Goal: Task Accomplishment & Management: Manage account settings

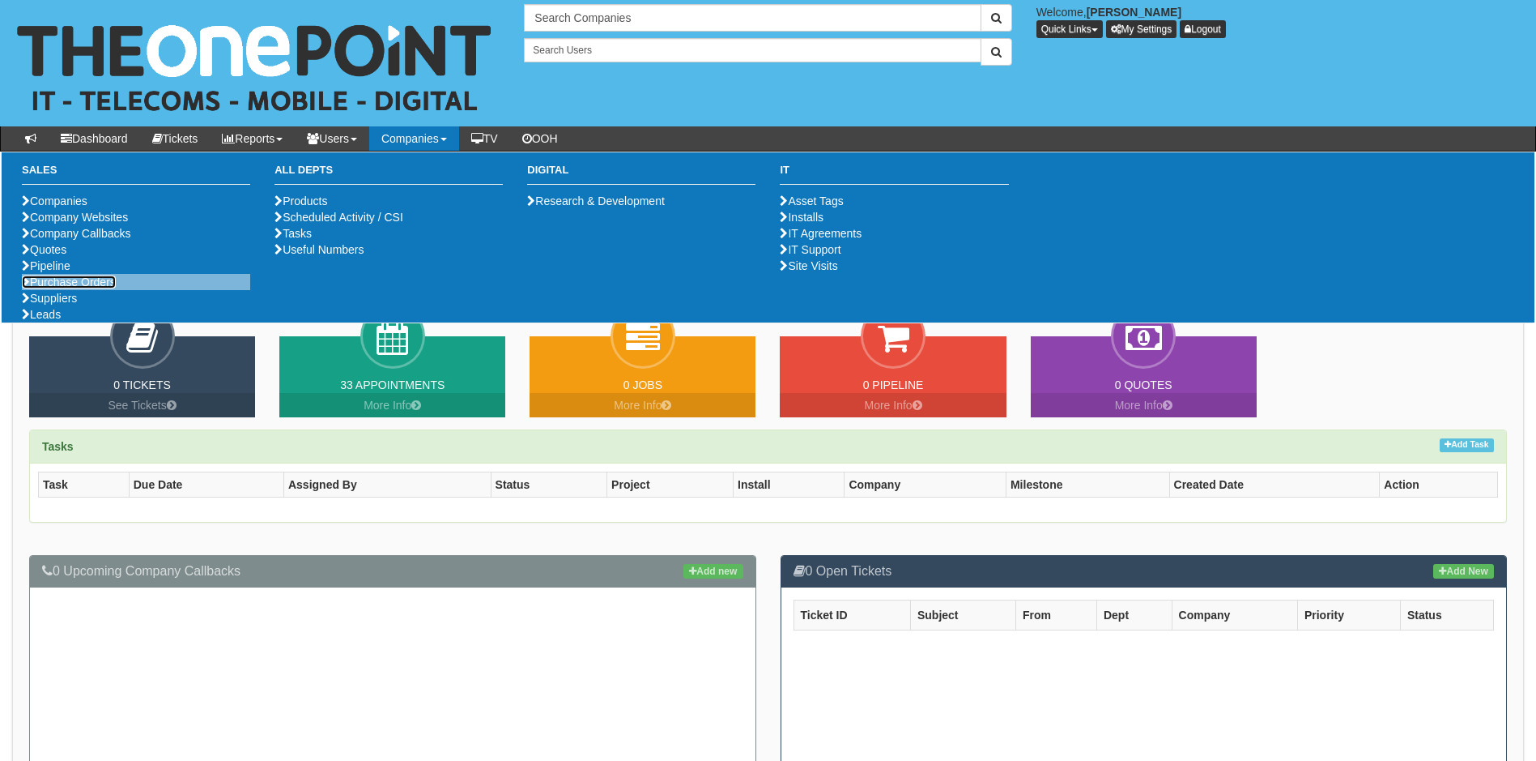
click at [63, 288] on link "Purchase Orders" at bounding box center [69, 281] width 94 height 13
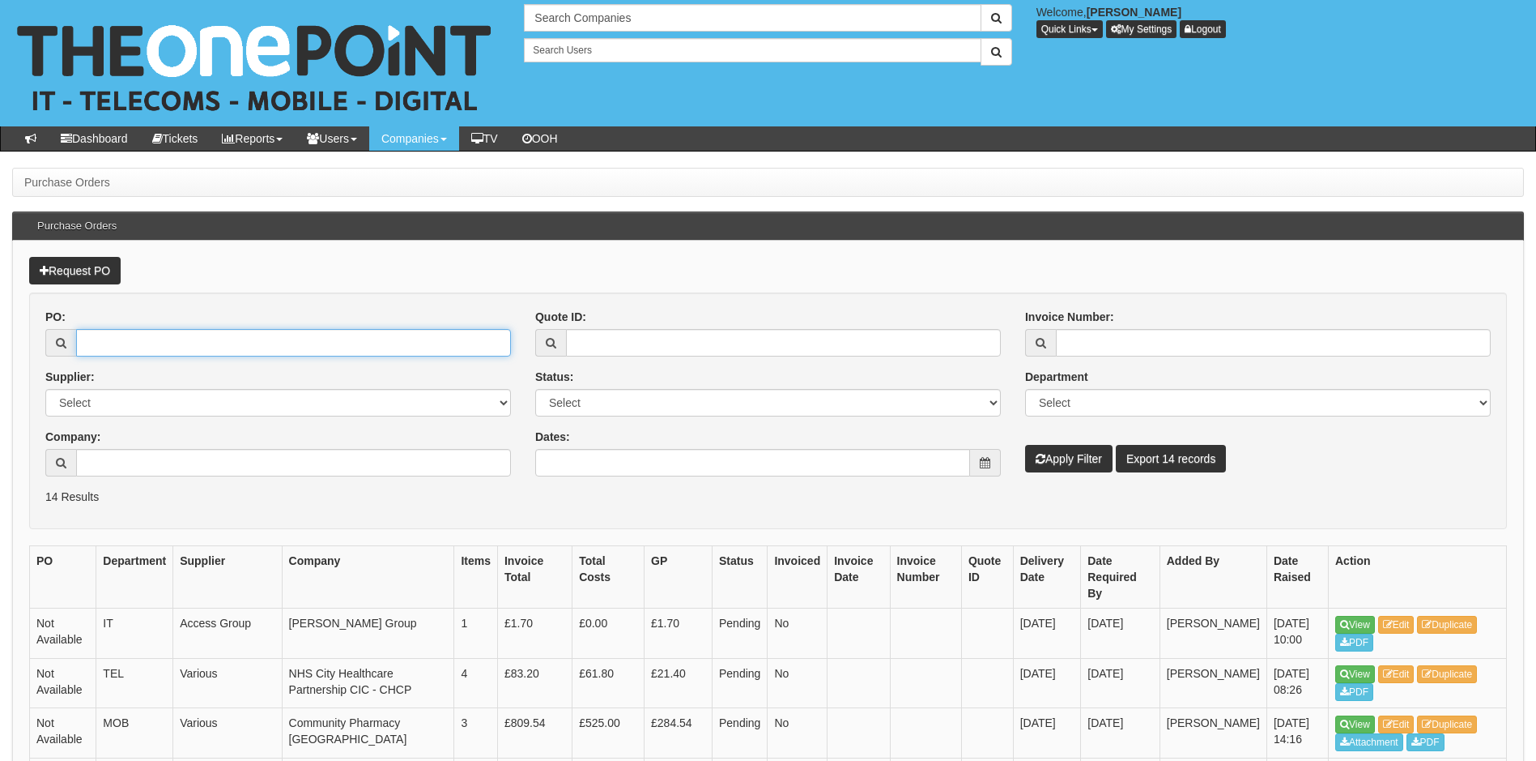
drag, startPoint x: 168, startPoint y: 350, endPoint x: 188, endPoint y: 350, distance: 19.4
click at [168, 350] on input "PO:" at bounding box center [293, 343] width 435 height 28
type input "16973"
click at [1025, 445] on button "Apply Filter" at bounding box center [1068, 459] width 87 height 28
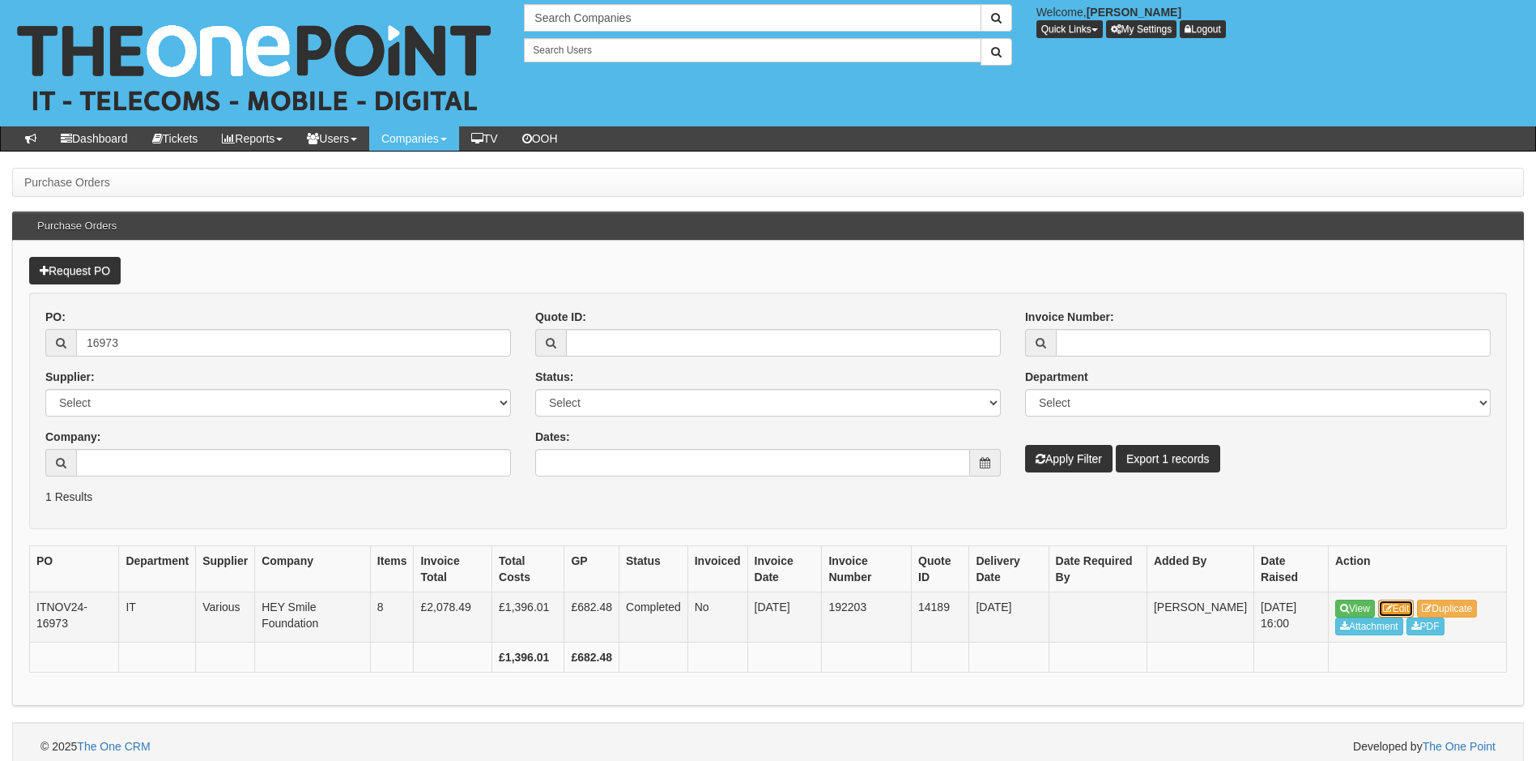
click at [1404, 609] on link "Edit" at bounding box center [1397, 608] width 36 height 18
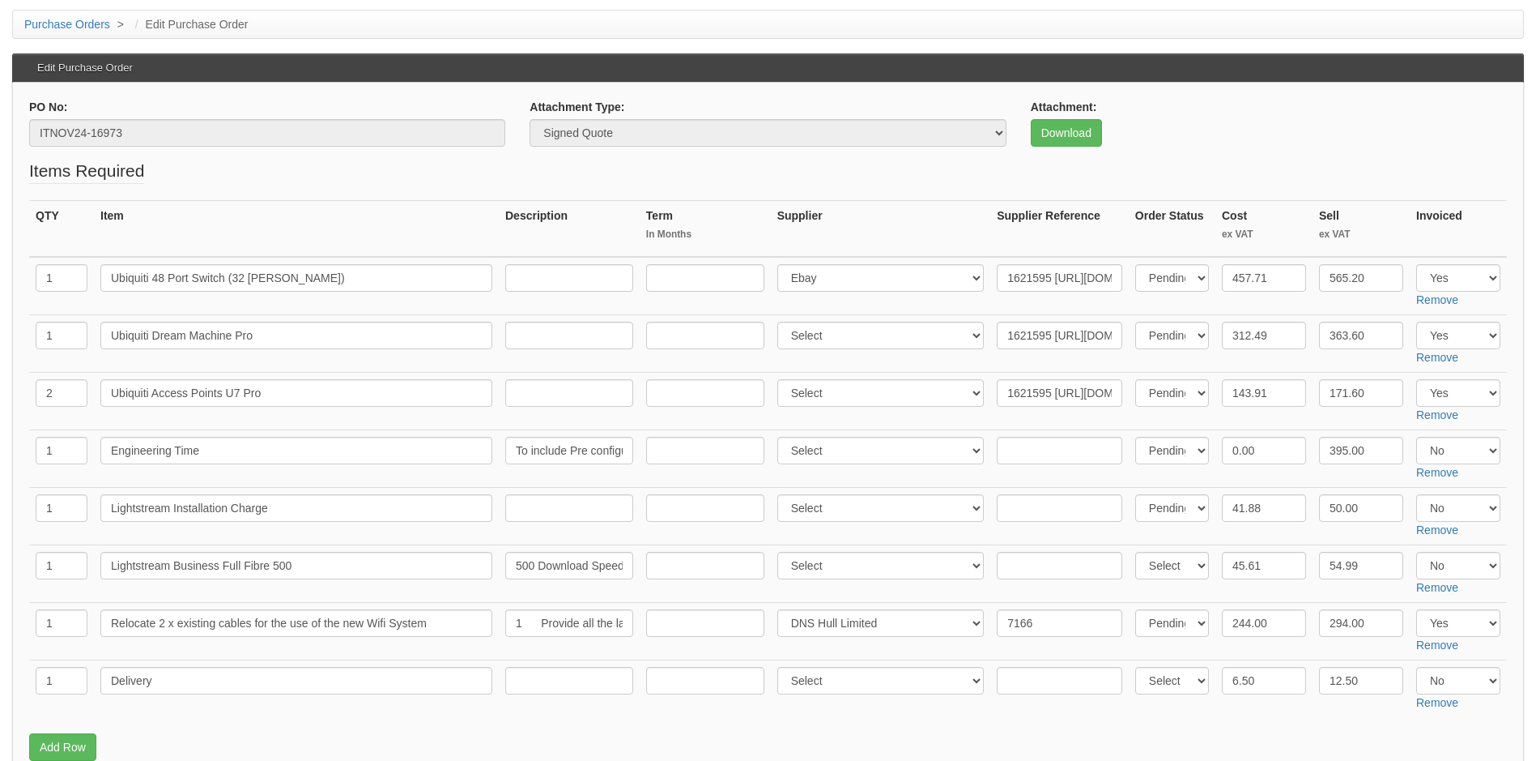
scroll to position [105, 0]
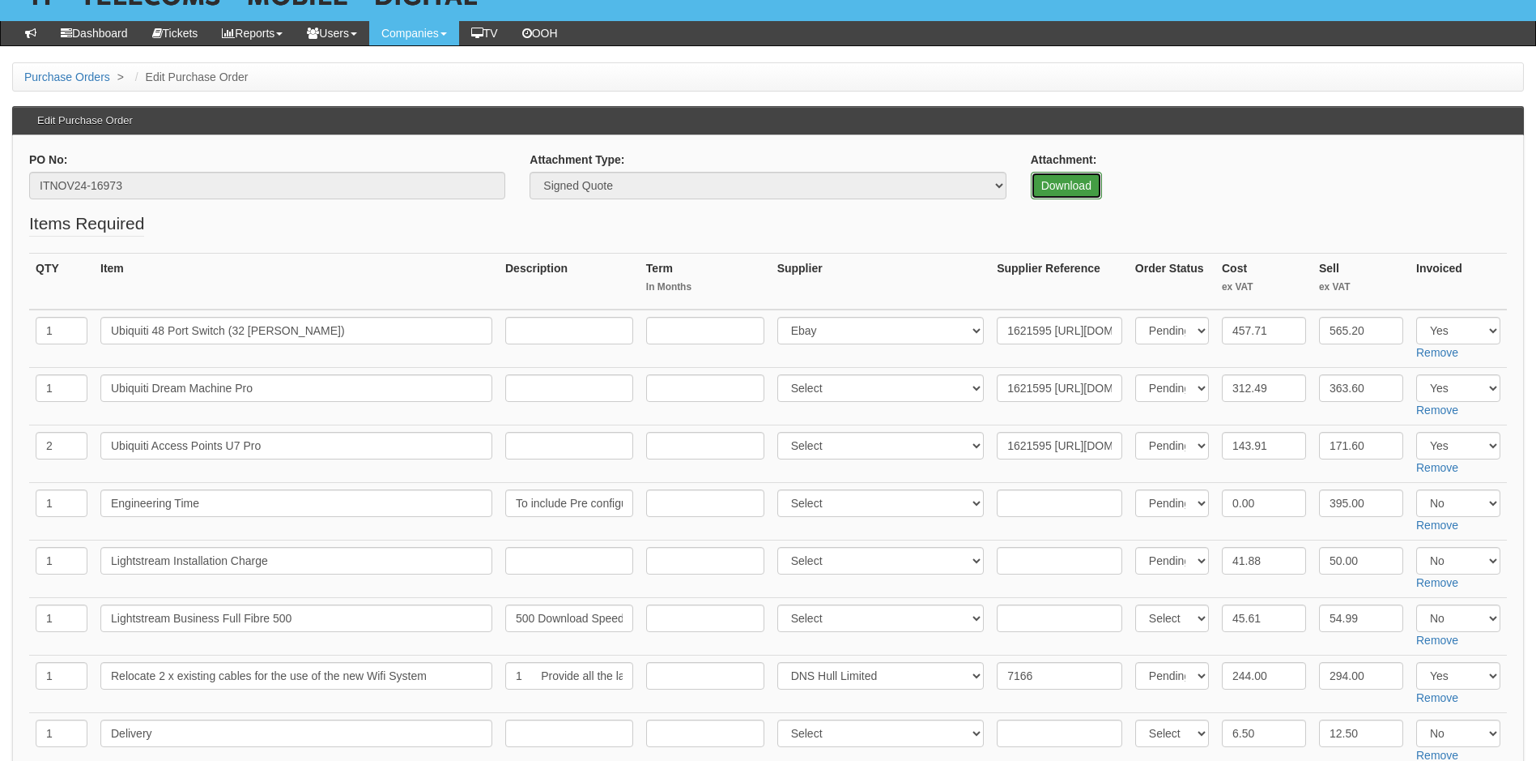
click at [1063, 175] on link "Download" at bounding box center [1066, 186] width 71 height 28
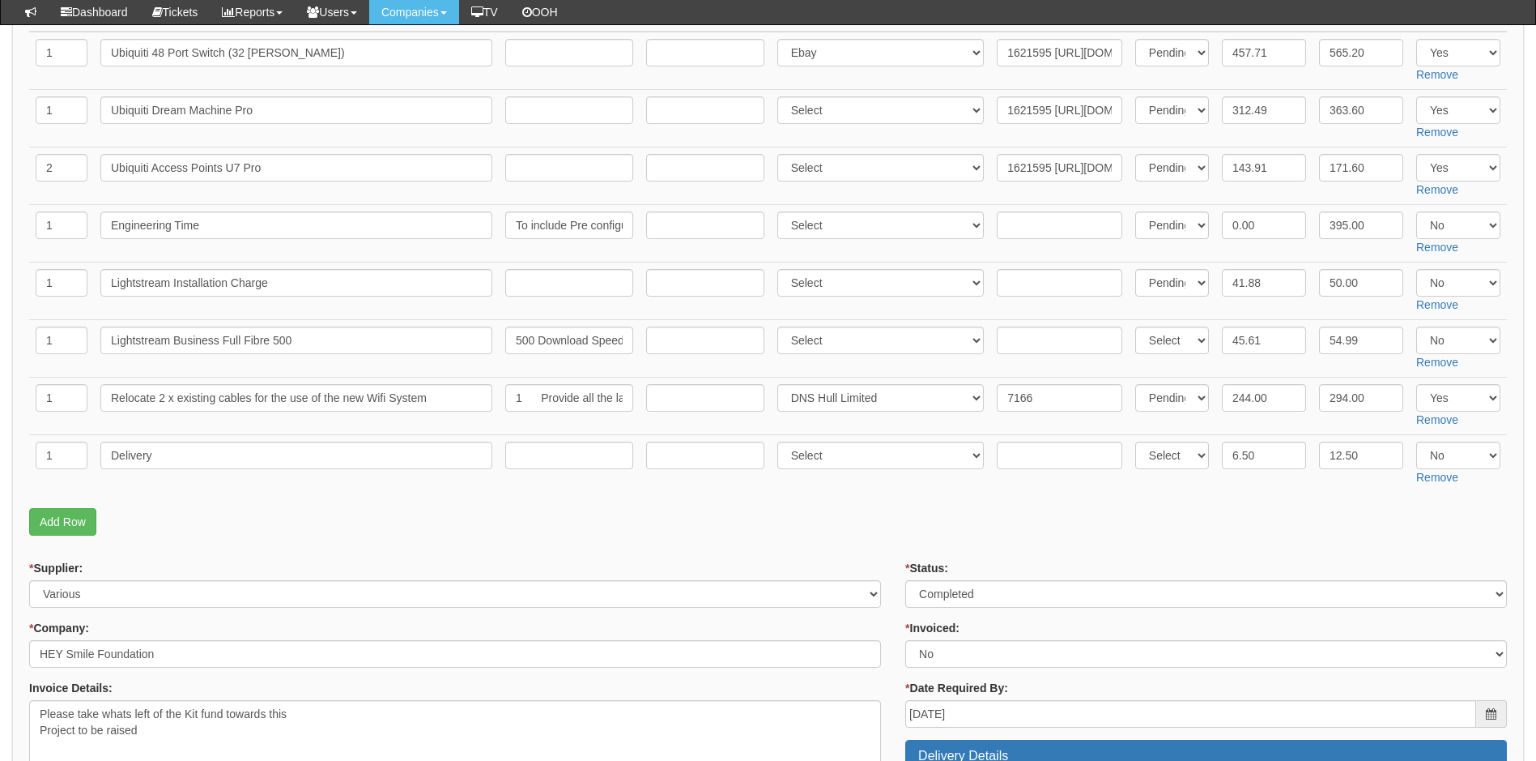
scroll to position [348, 0]
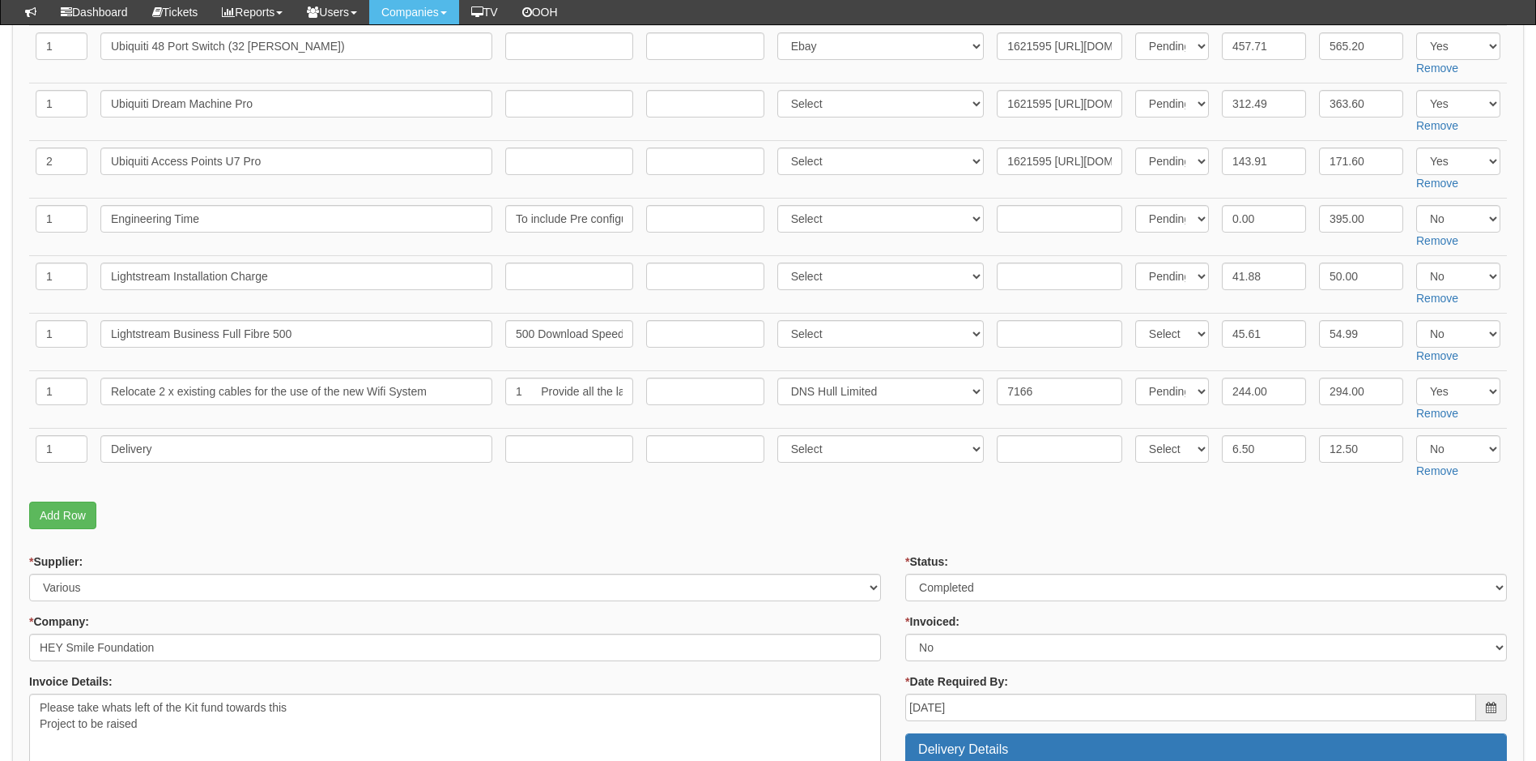
drag, startPoint x: 847, startPoint y: 516, endPoint x: 555, endPoint y: 492, distance: 293.4
click at [847, 516] on p "Add Row" at bounding box center [768, 515] width 1478 height 28
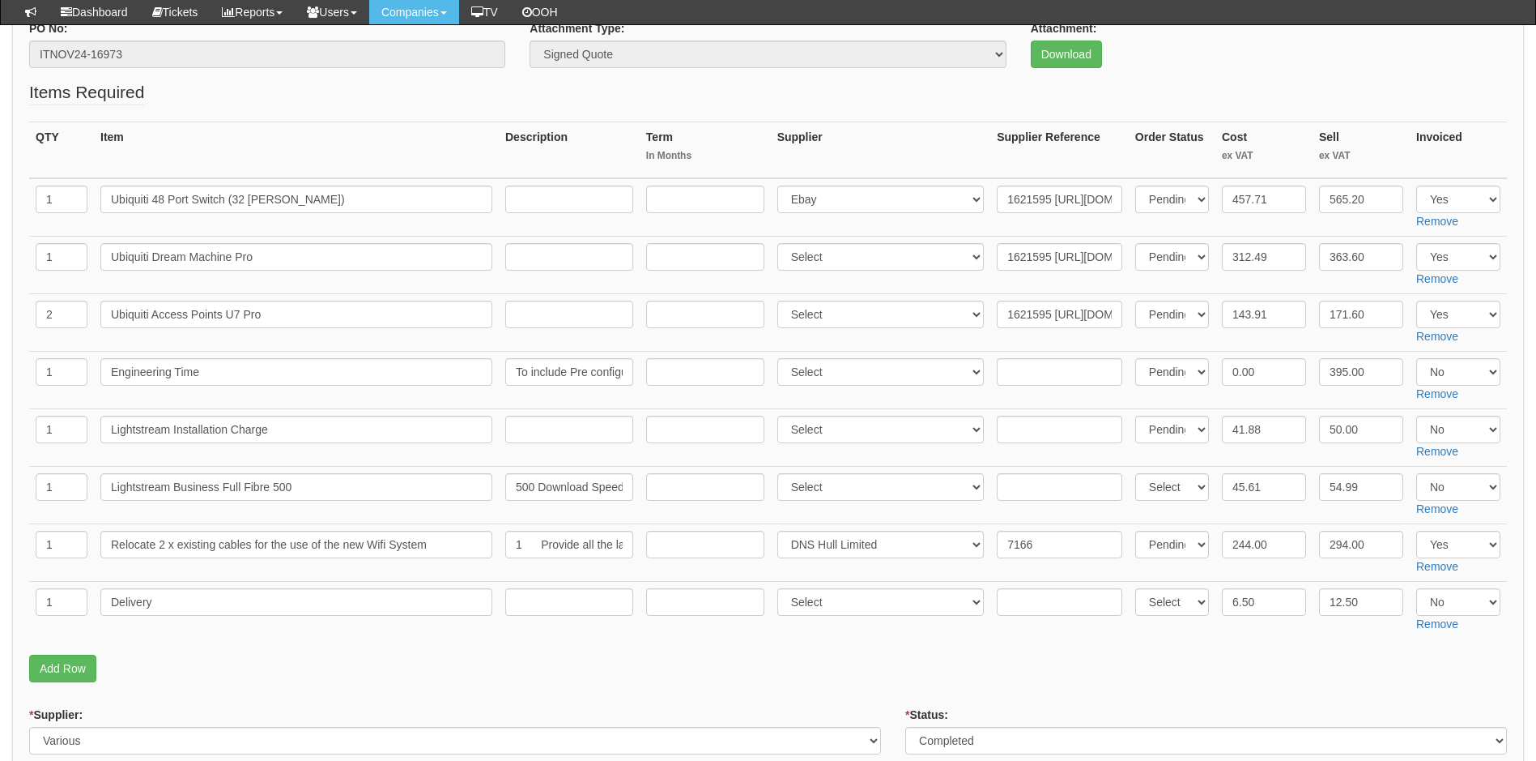
scroll to position [186, 0]
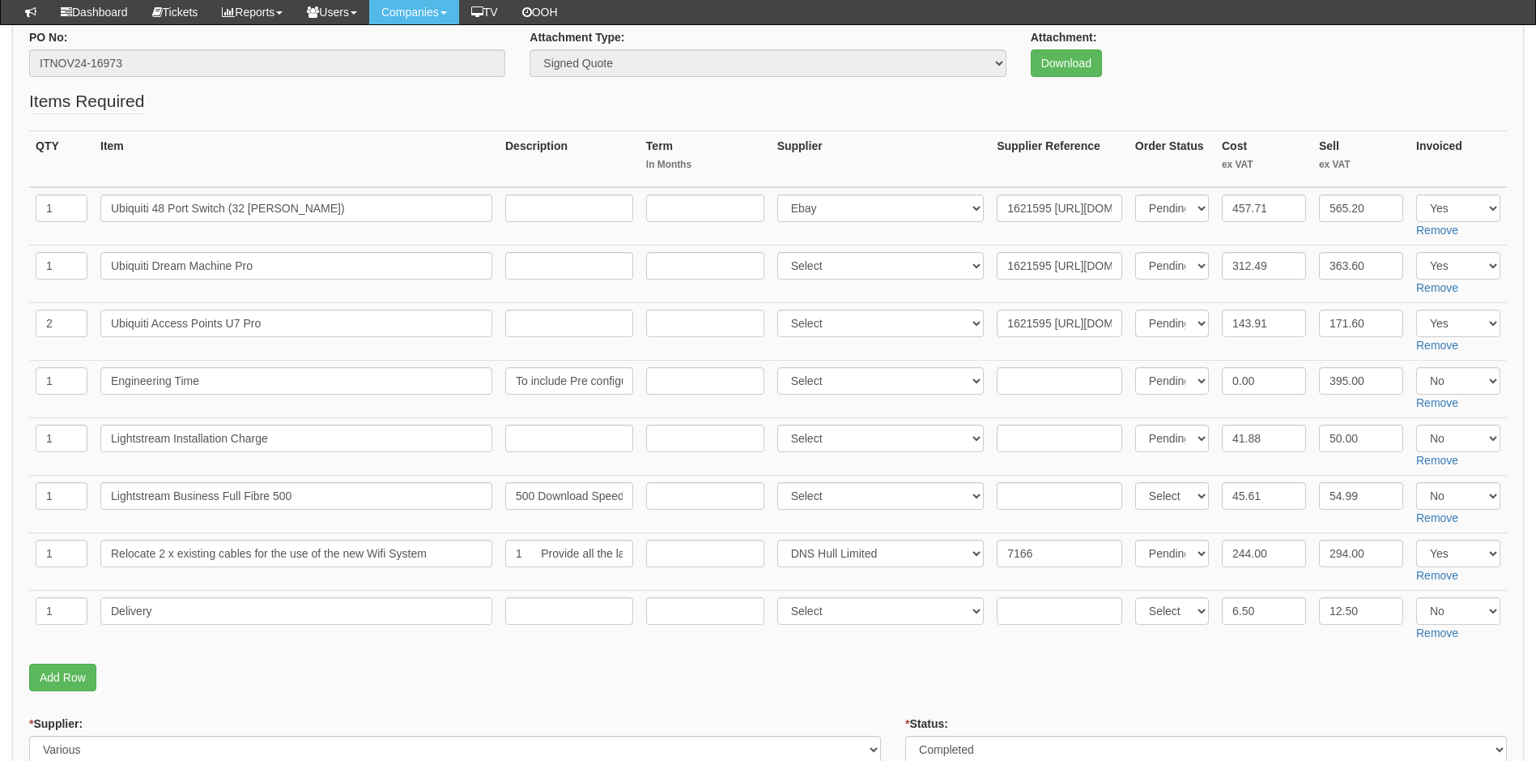
scroll to position [0, 0]
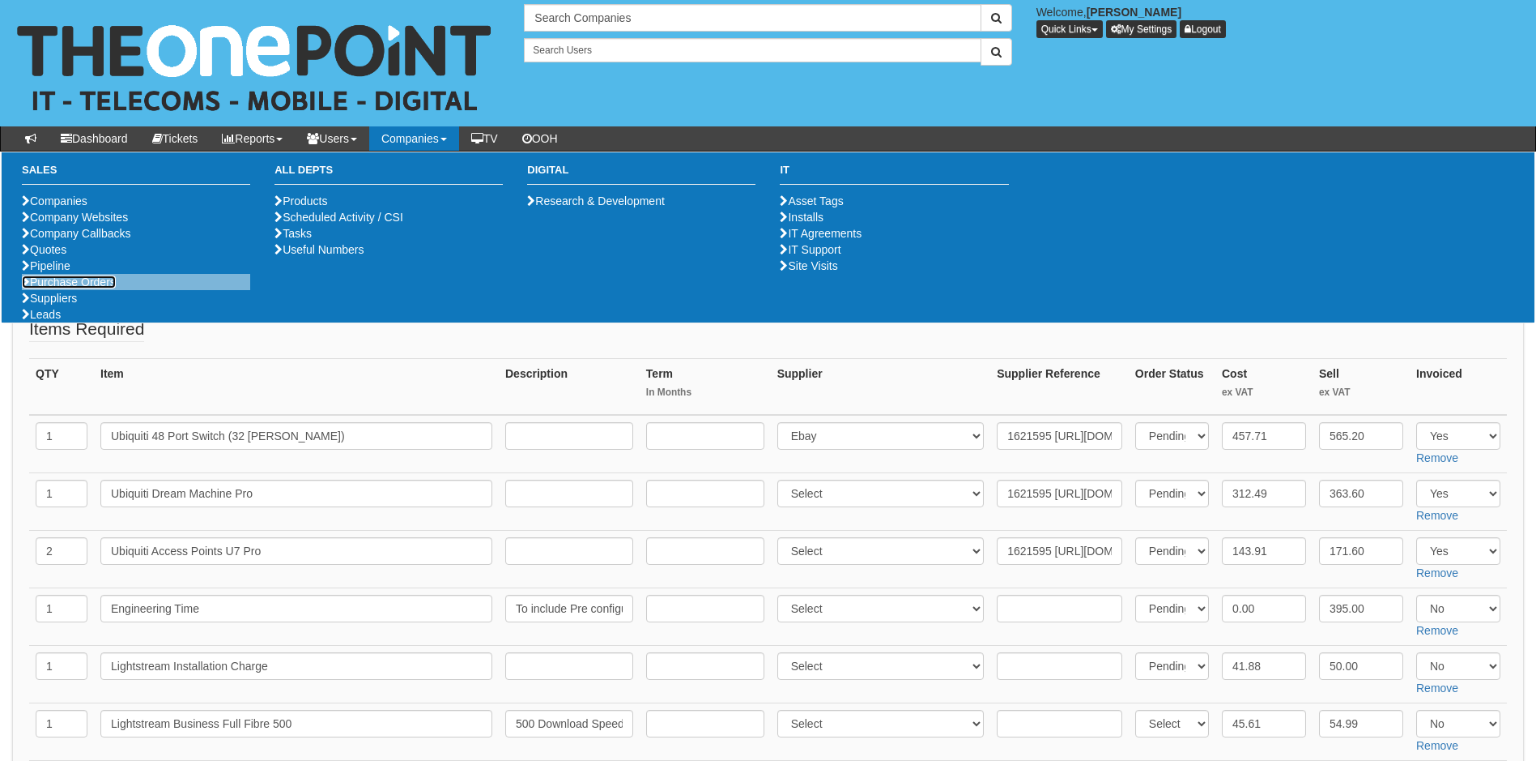
click at [46, 288] on link "Purchase Orders" at bounding box center [69, 281] width 94 height 13
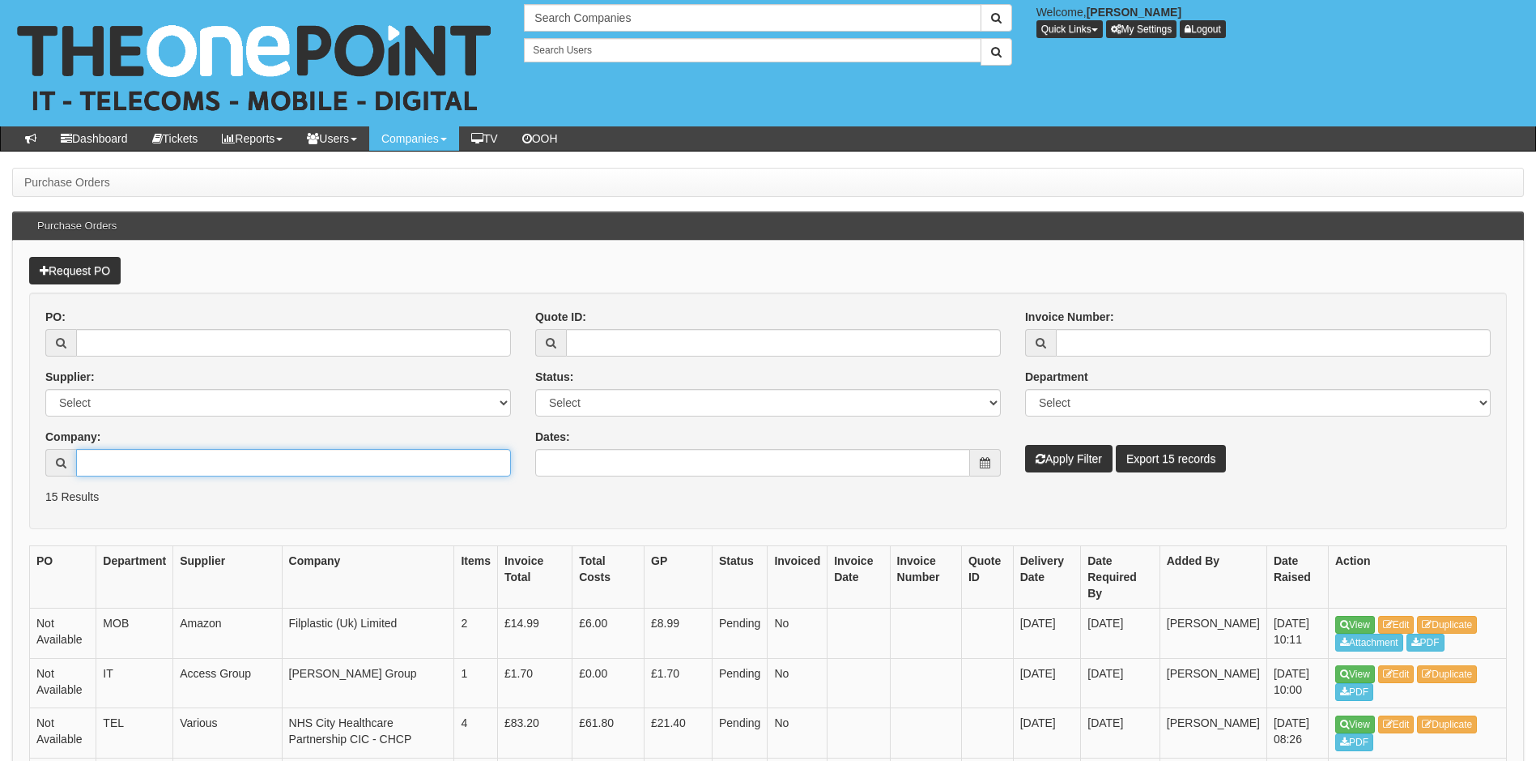
click at [121, 456] on input "Company:" at bounding box center [293, 463] width 435 height 28
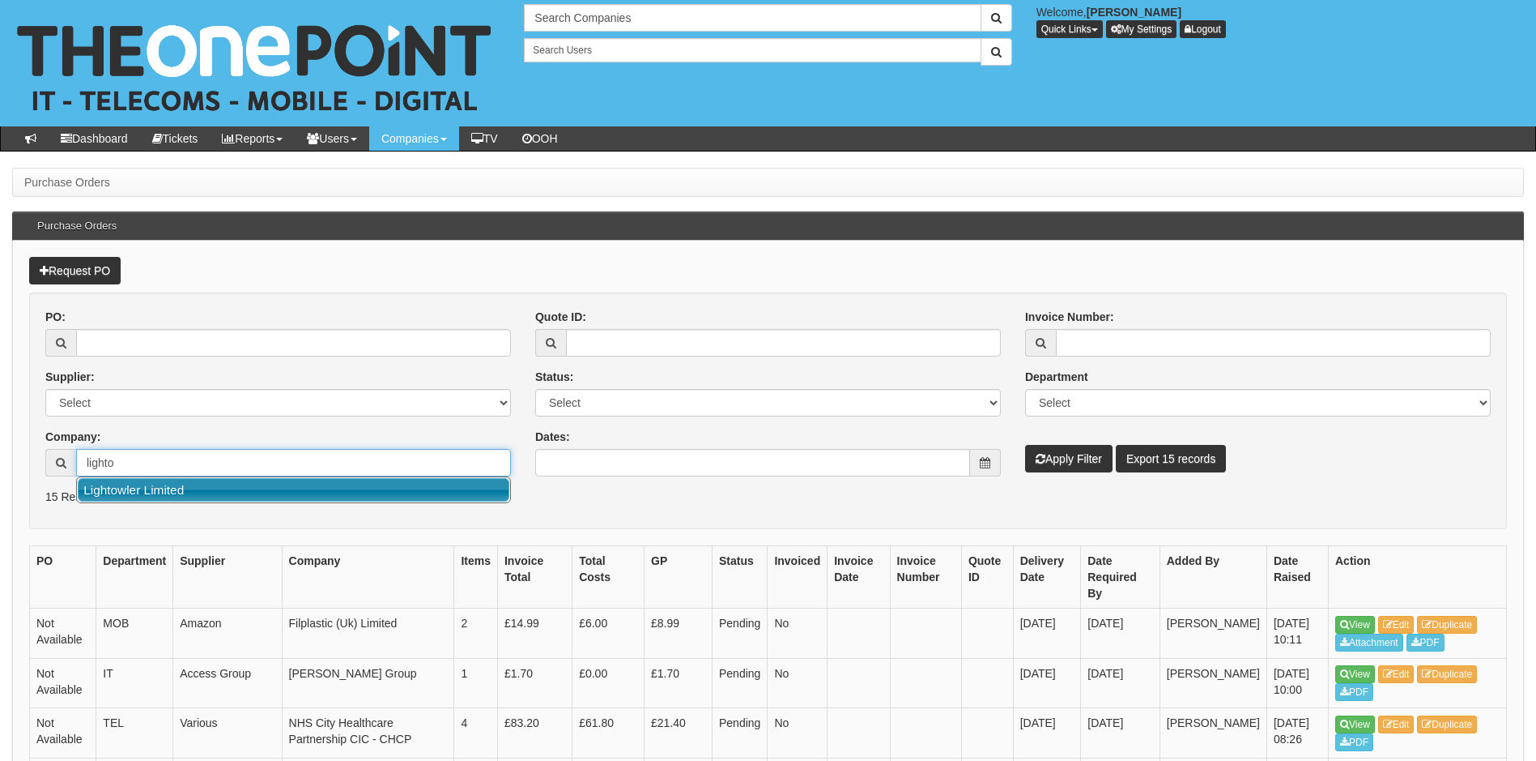
click at [185, 497] on link "Lightowler Limited" at bounding box center [294, 489] width 432 height 23
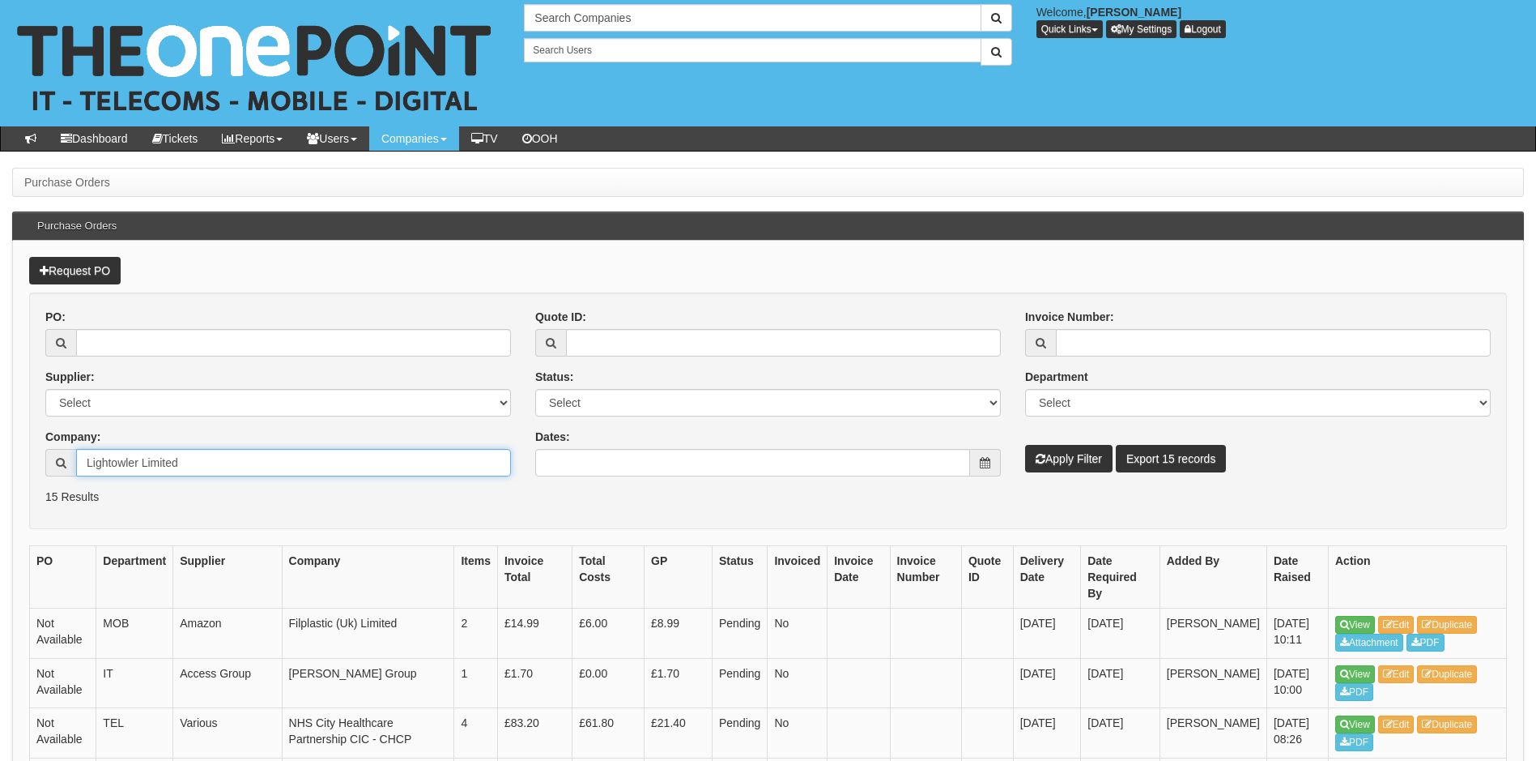
type input "Lightowler Limited"
click at [1058, 458] on button "Apply Filter" at bounding box center [1068, 459] width 87 height 28
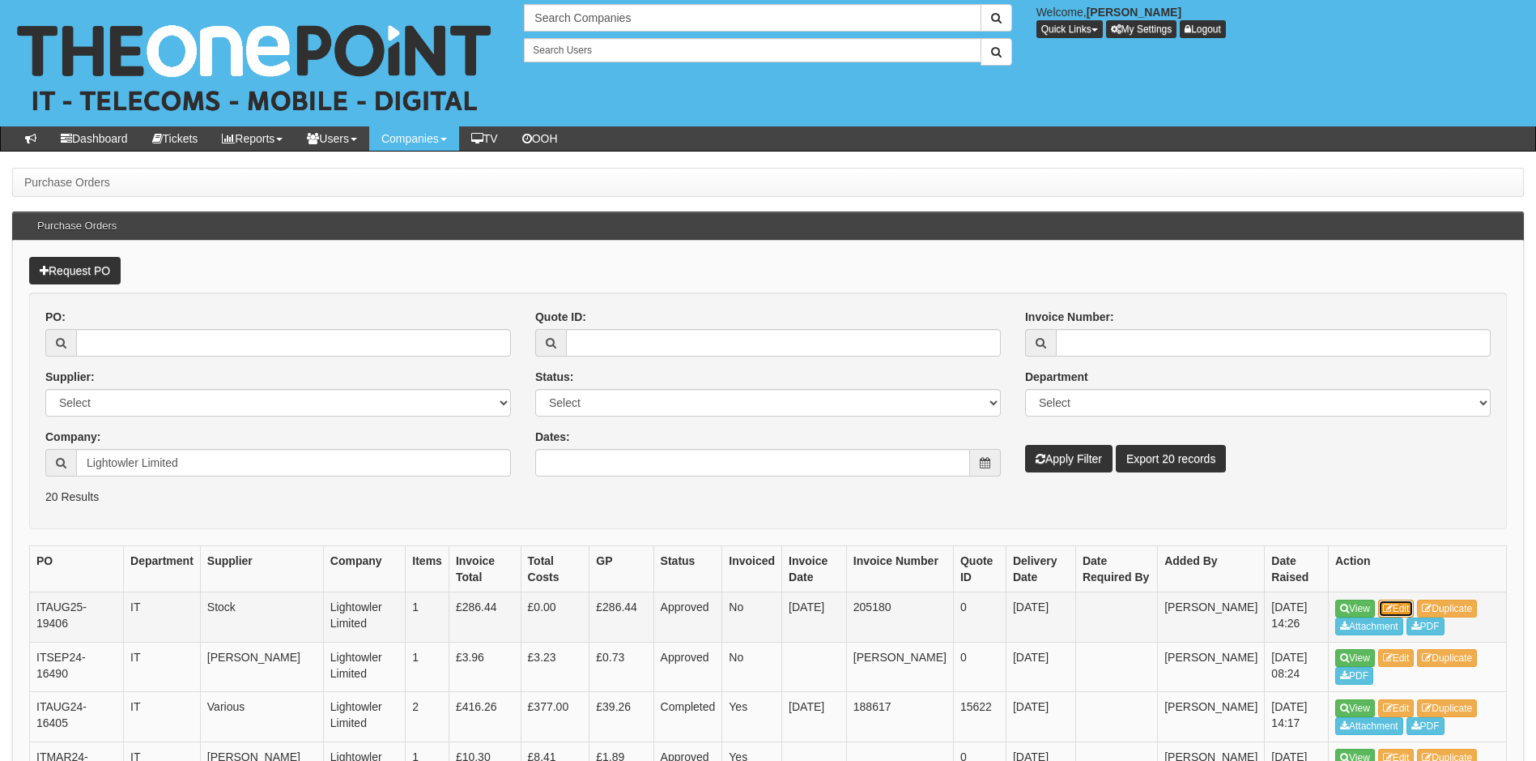
click at [1403, 609] on link "Edit" at bounding box center [1397, 608] width 36 height 18
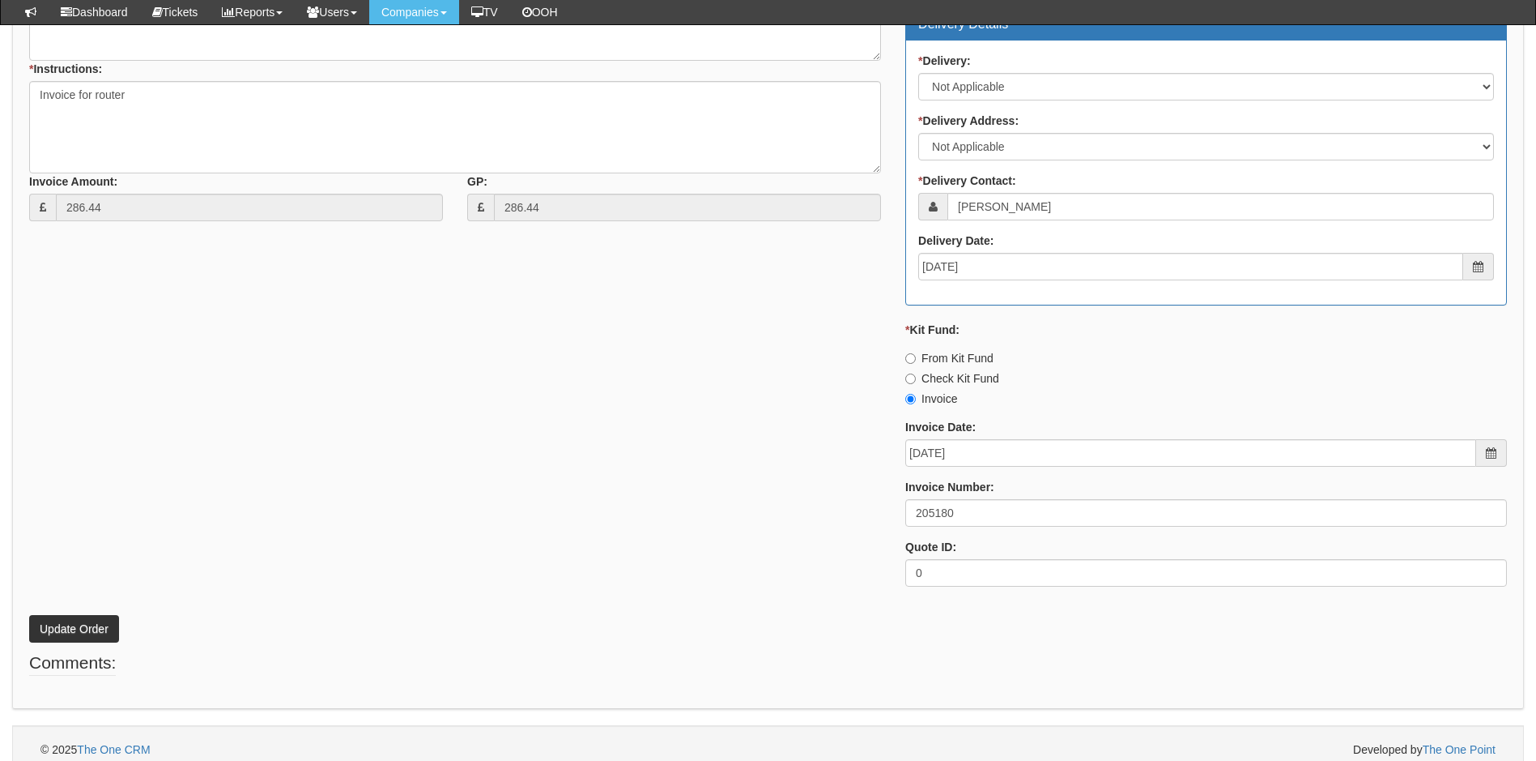
scroll to position [684, 0]
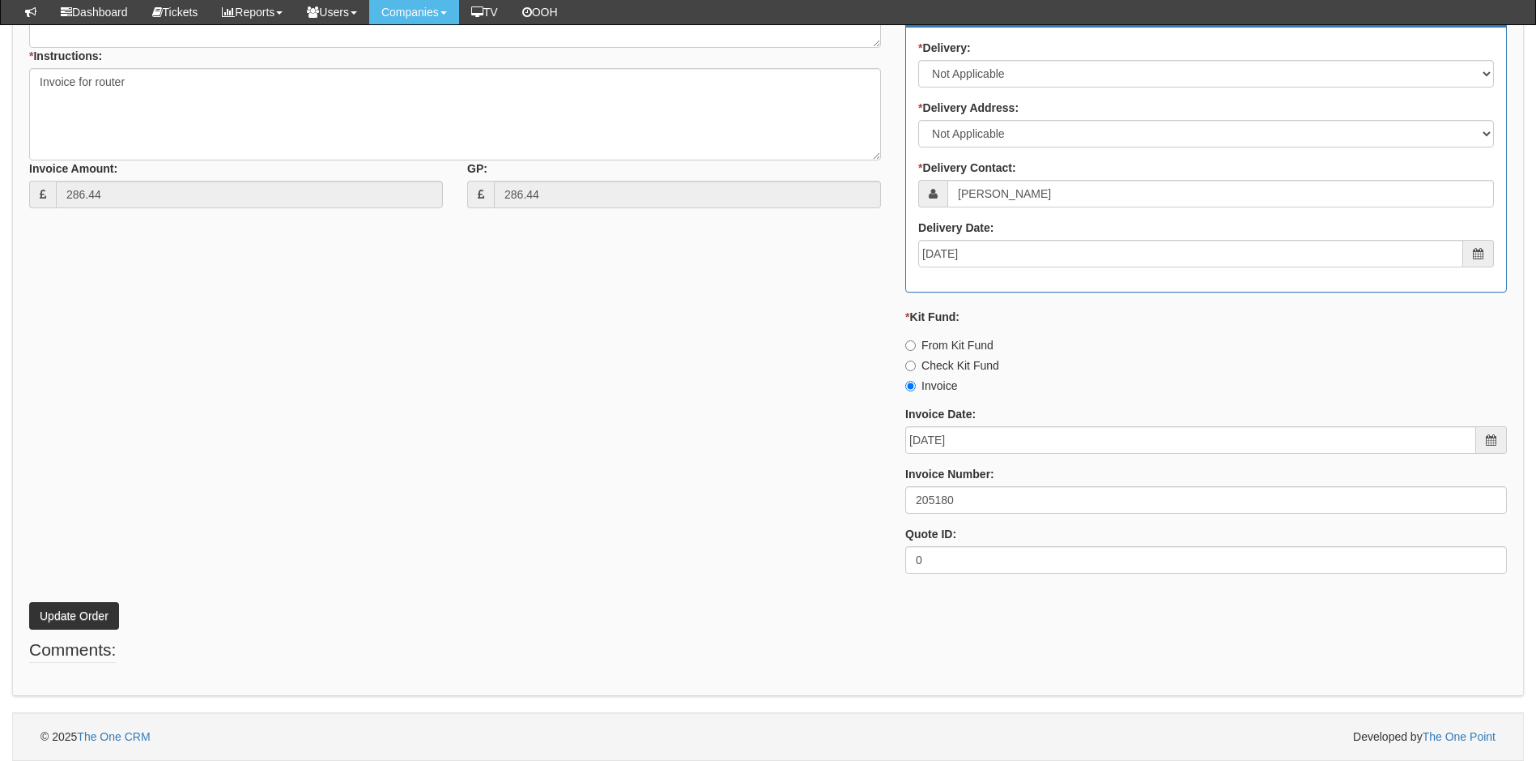
click at [694, 393] on div "* Supplier: Select 123 [DOMAIN_NAME] 1Password 3 4Gon [PERSON_NAME] Electric Lt…" at bounding box center [768, 200] width 1502 height 770
